Goal: Task Accomplishment & Management: Complete application form

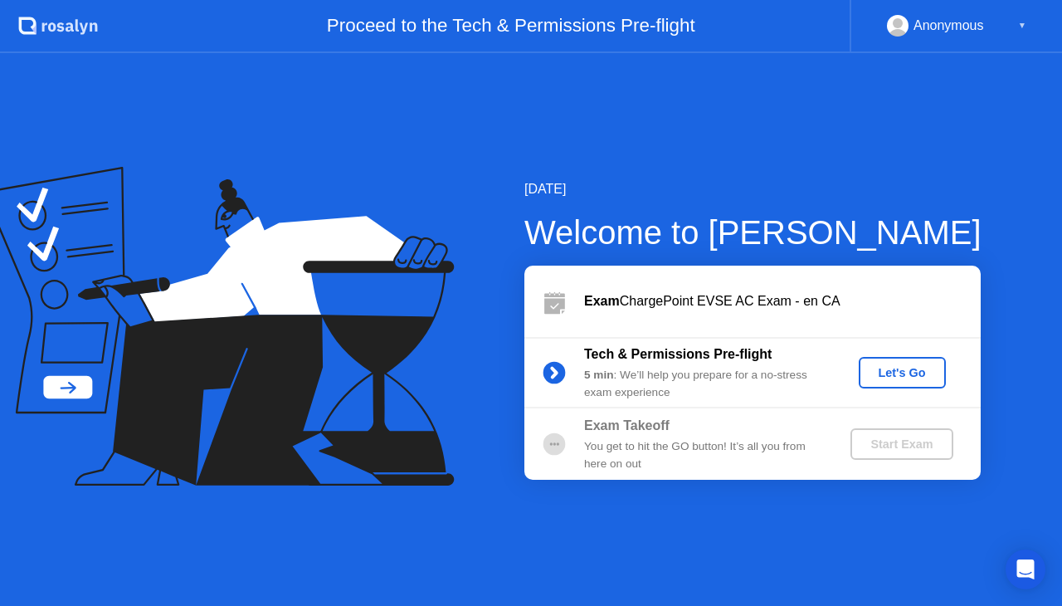
click at [887, 372] on div "Let's Go" at bounding box center [903, 372] width 74 height 13
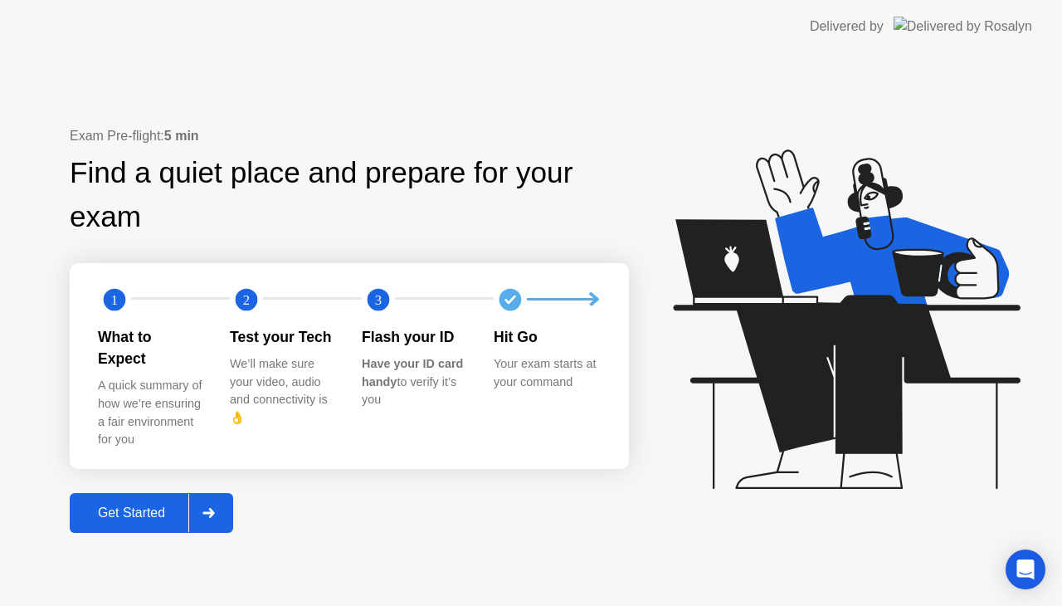
click at [215, 508] on icon at bounding box center [209, 513] width 12 height 10
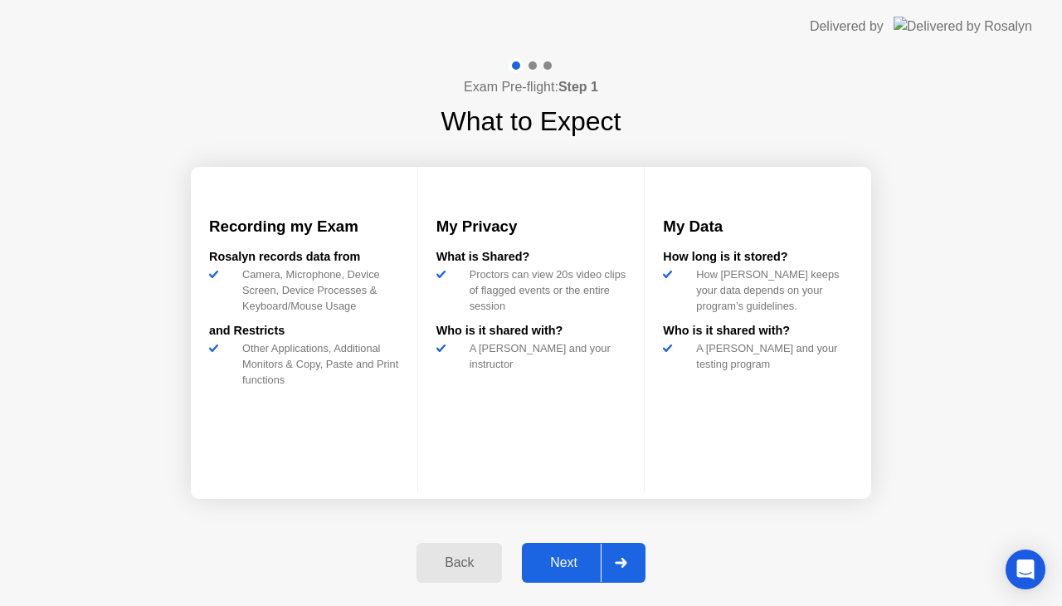
click at [622, 556] on div at bounding box center [621, 563] width 40 height 38
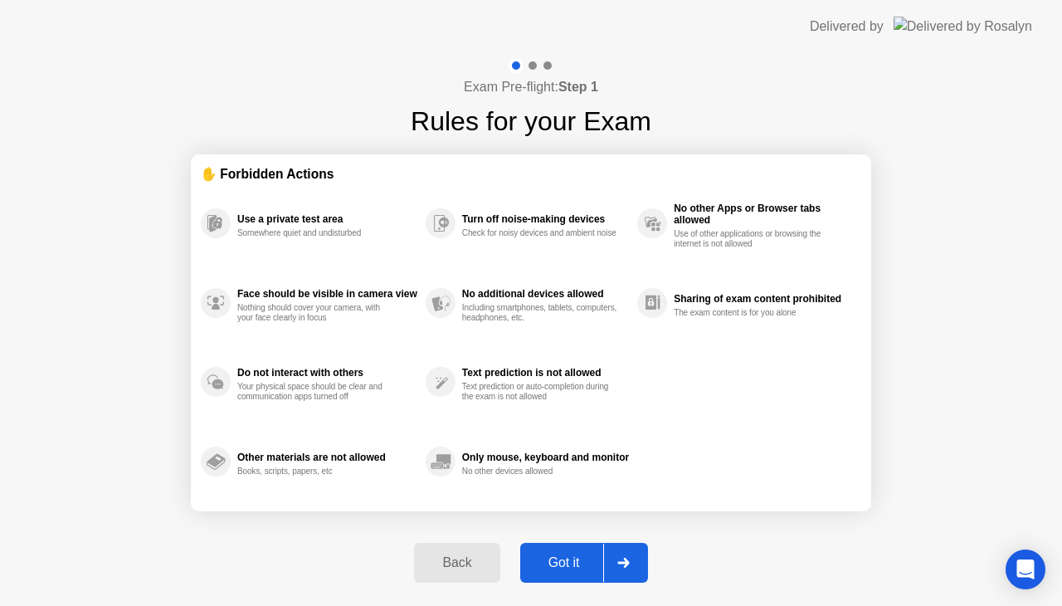
click at [623, 566] on icon at bounding box center [624, 563] width 12 height 10
select select "**********"
select select "*******"
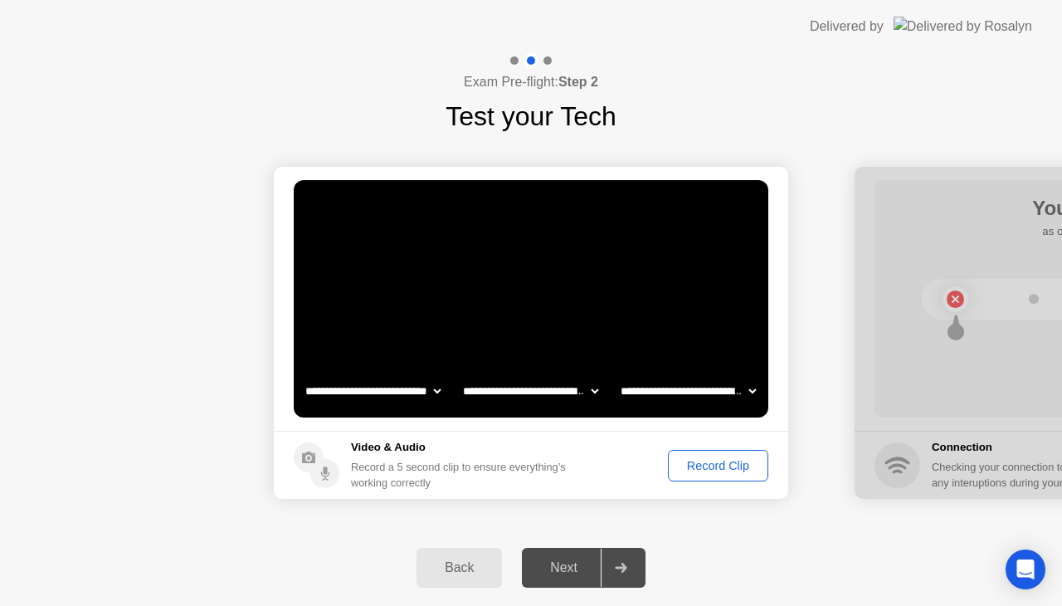
click at [718, 471] on div "Record Clip" at bounding box center [718, 465] width 89 height 13
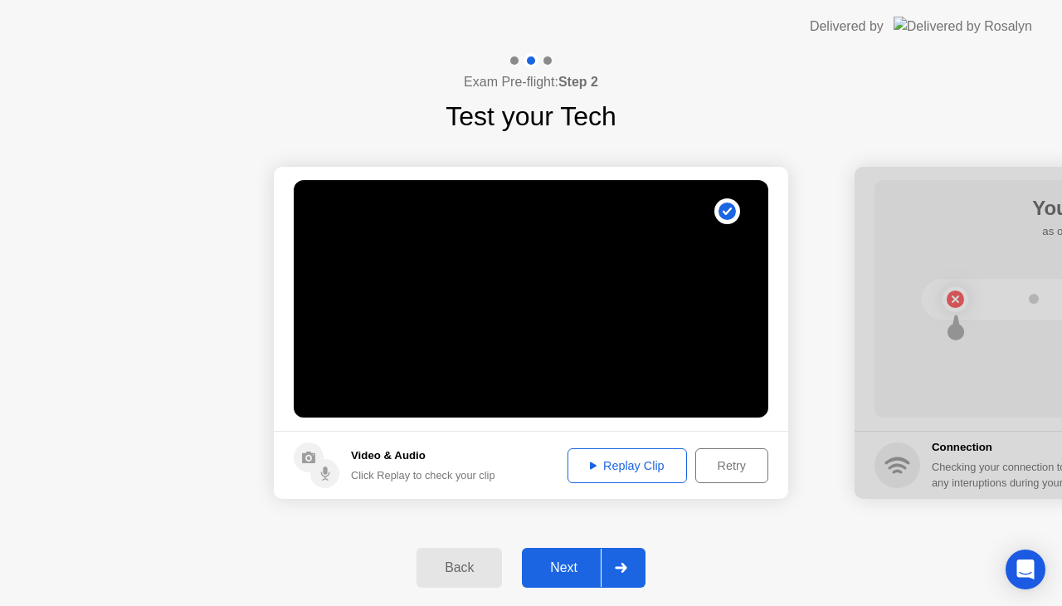
click at [625, 566] on icon at bounding box center [621, 568] width 12 height 10
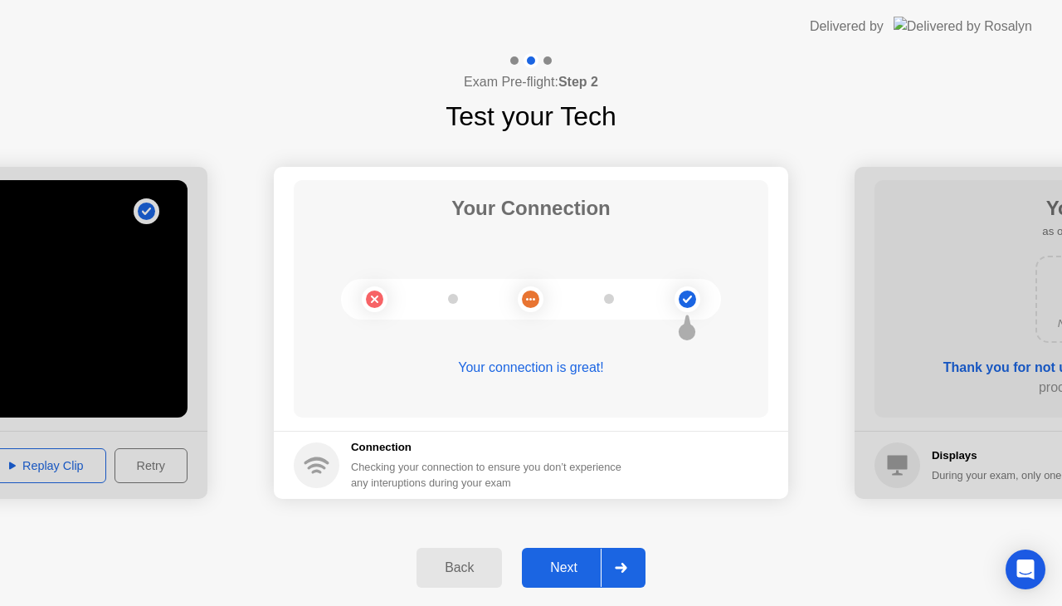
click at [625, 567] on icon at bounding box center [621, 568] width 12 height 10
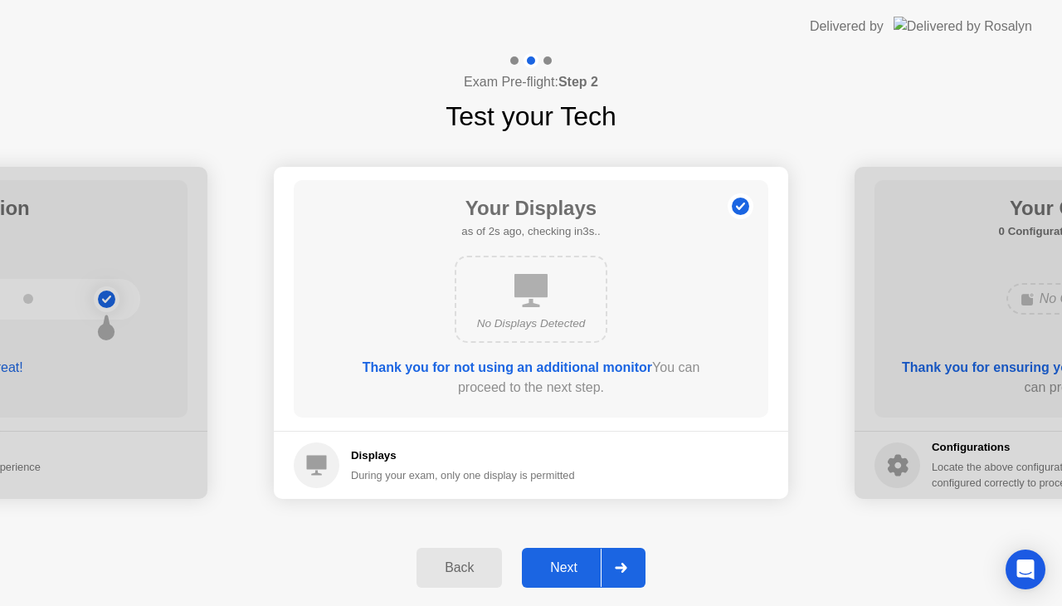
click at [625, 567] on icon at bounding box center [621, 568] width 12 height 10
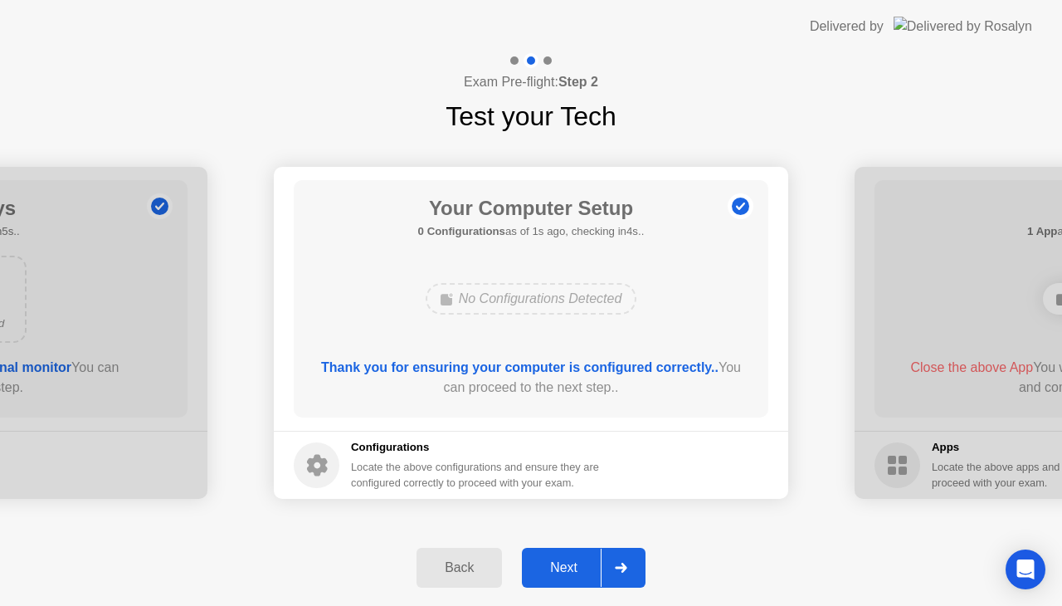
click at [625, 567] on icon at bounding box center [621, 568] width 12 height 10
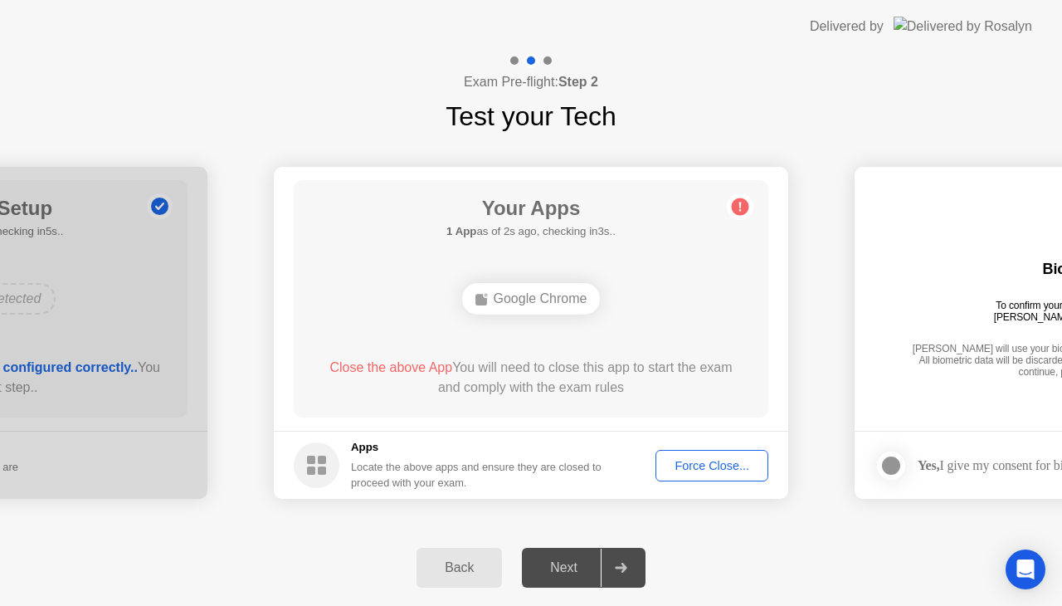
click at [699, 463] on div "Force Close..." at bounding box center [712, 465] width 101 height 13
click at [556, 303] on div "Google Chrome" at bounding box center [531, 299] width 139 height 32
click at [720, 463] on div "Force Close..." at bounding box center [712, 465] width 101 height 13
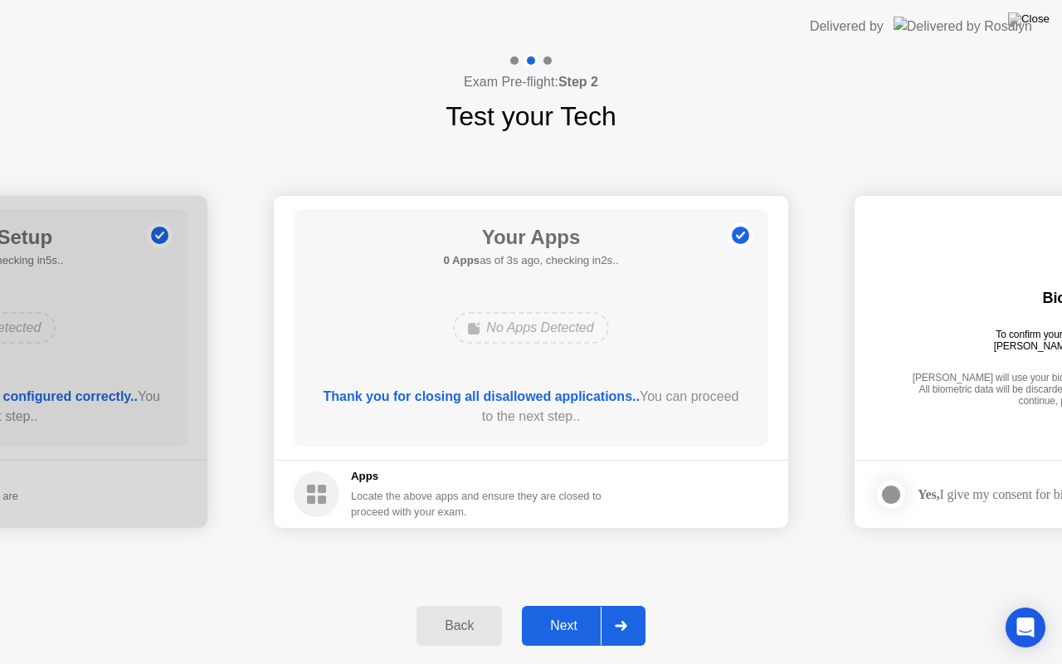
click at [624, 605] on icon at bounding box center [621, 626] width 12 height 10
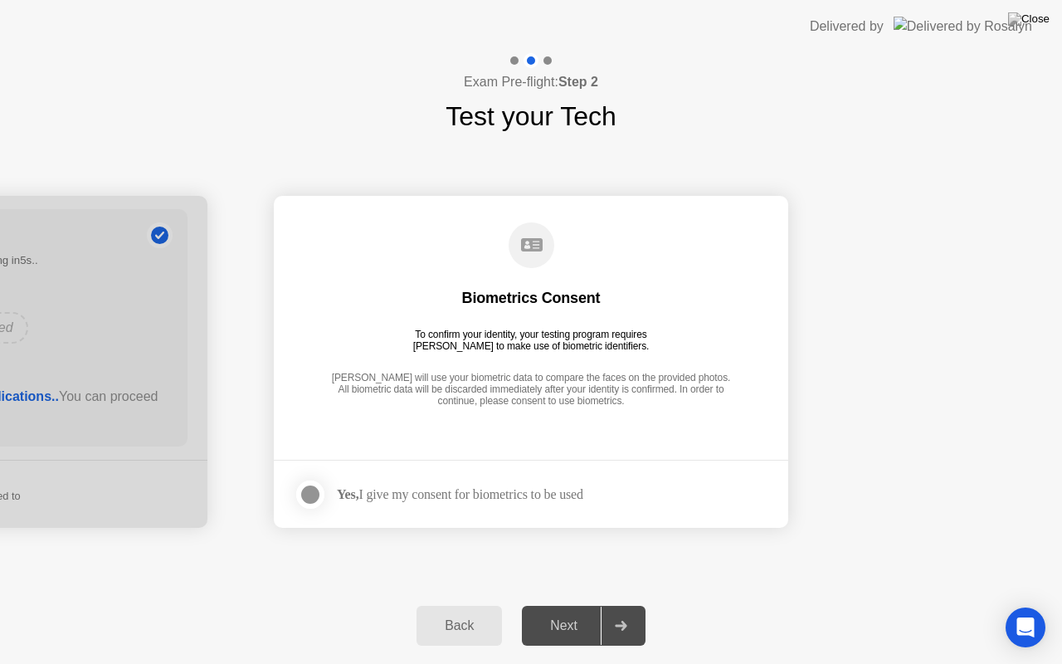
click at [309, 491] on div at bounding box center [310, 495] width 20 height 20
click at [619, 605] on icon at bounding box center [621, 626] width 12 height 10
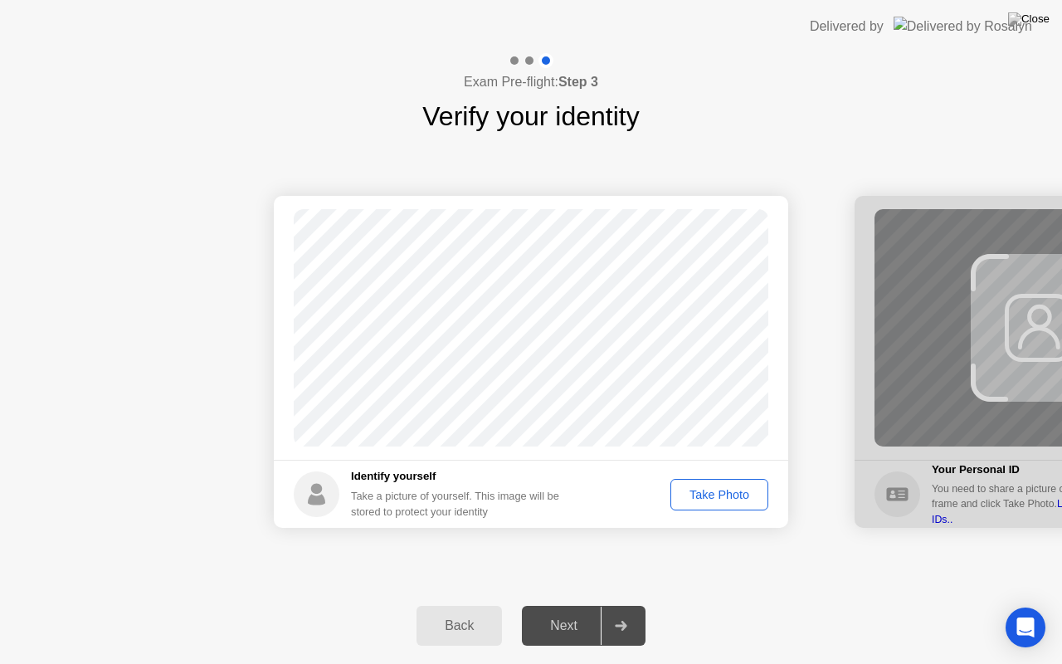
click at [717, 488] on div "Take Photo" at bounding box center [719, 494] width 86 height 13
click at [624, 605] on icon at bounding box center [621, 626] width 12 height 10
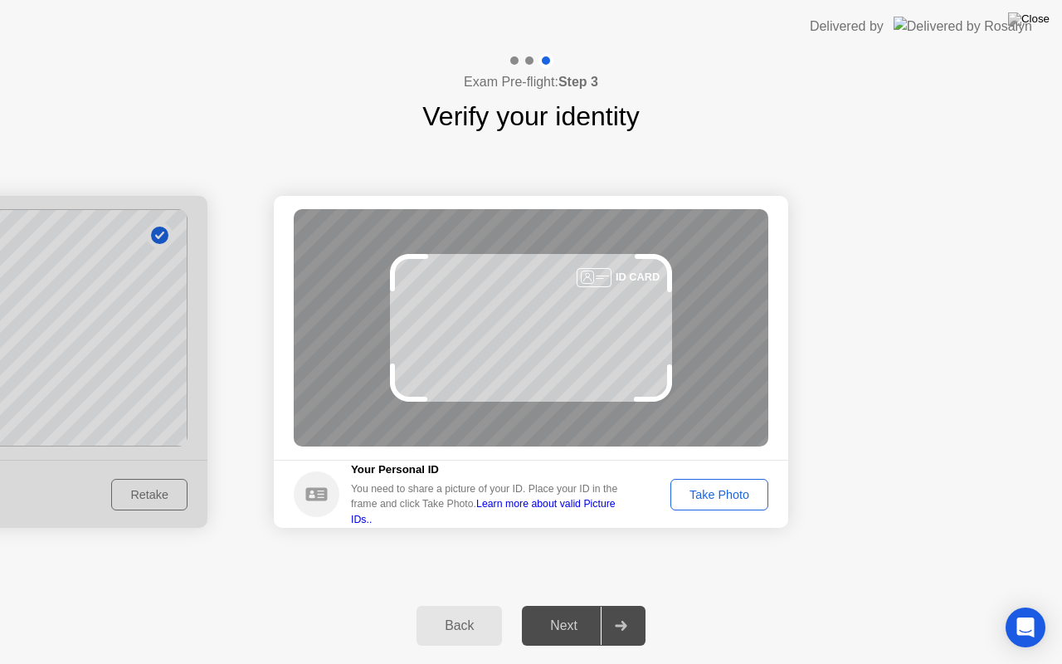
click at [725, 488] on div "Take Photo" at bounding box center [719, 494] width 86 height 13
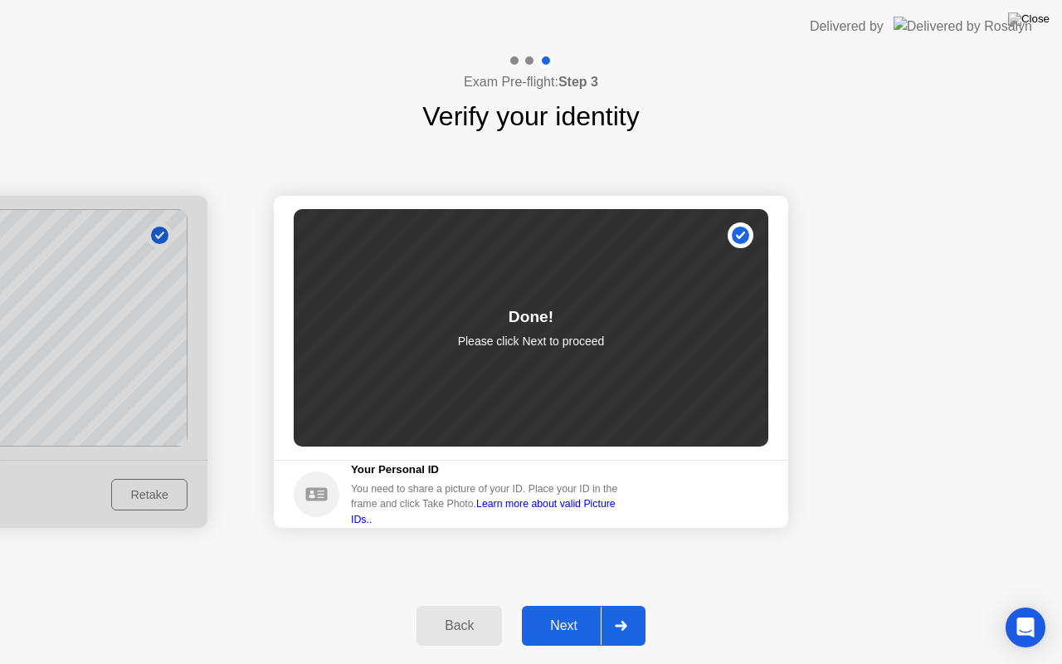
click at [624, 605] on icon at bounding box center [621, 626] width 12 height 10
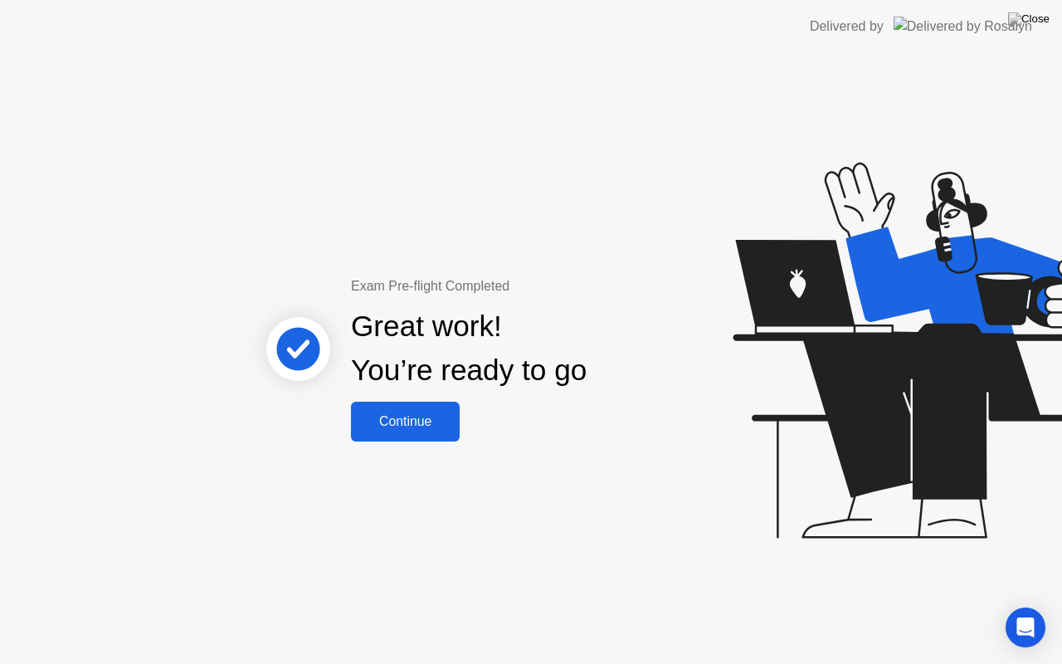
click at [412, 423] on div "Continue" at bounding box center [405, 421] width 99 height 15
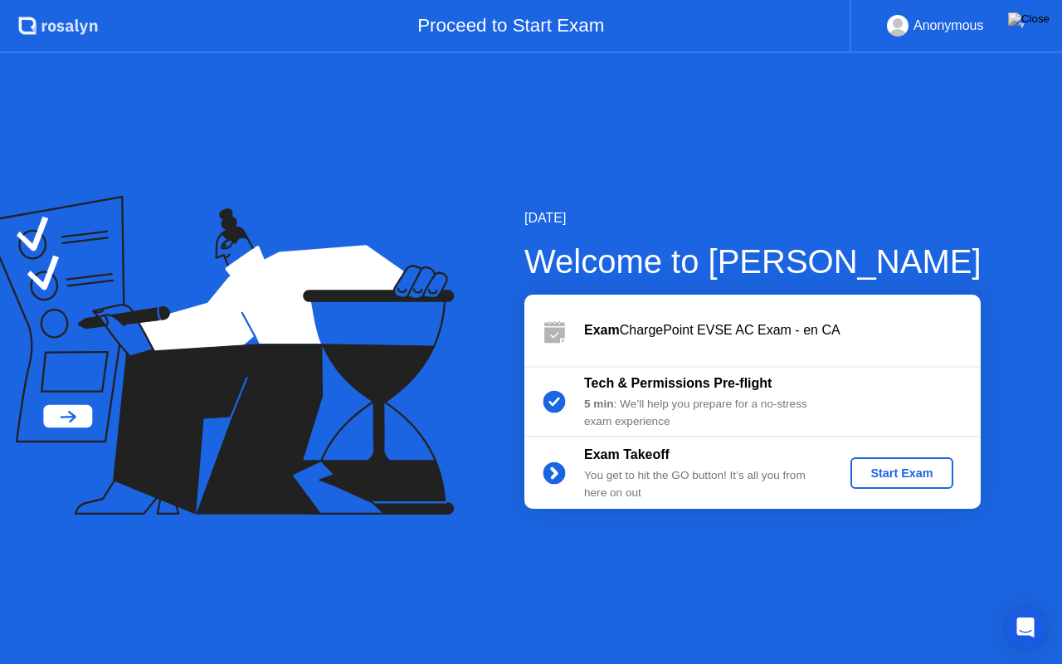
click at [891, 466] on div "Start Exam" at bounding box center [901, 472] width 89 height 13
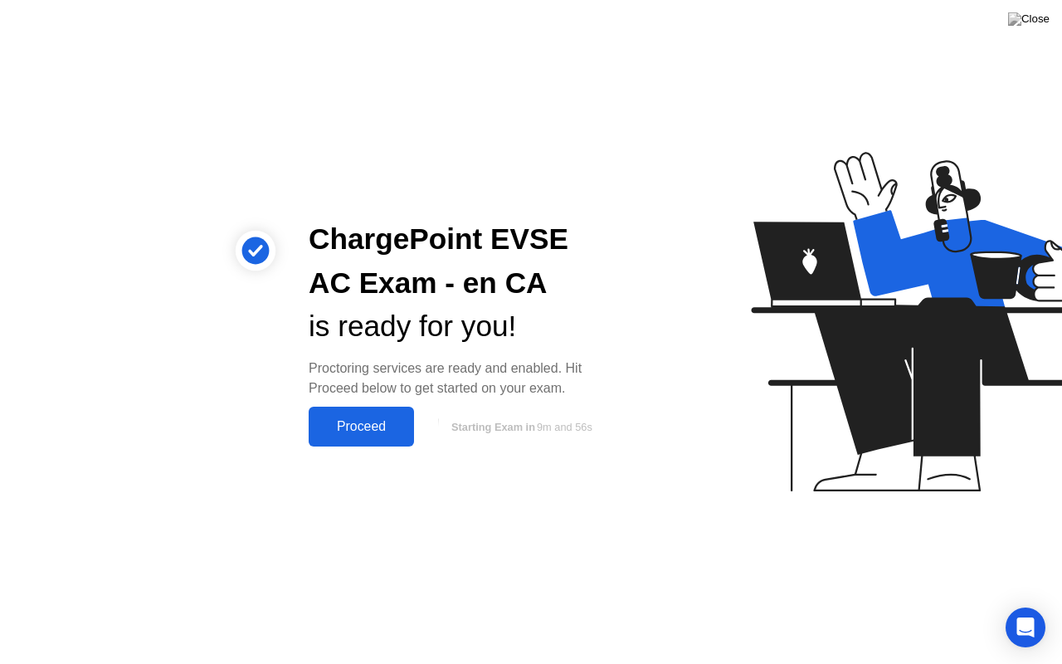
click at [342, 425] on div "Proceed" at bounding box center [361, 426] width 95 height 15
